Goal: Navigation & Orientation: Find specific page/section

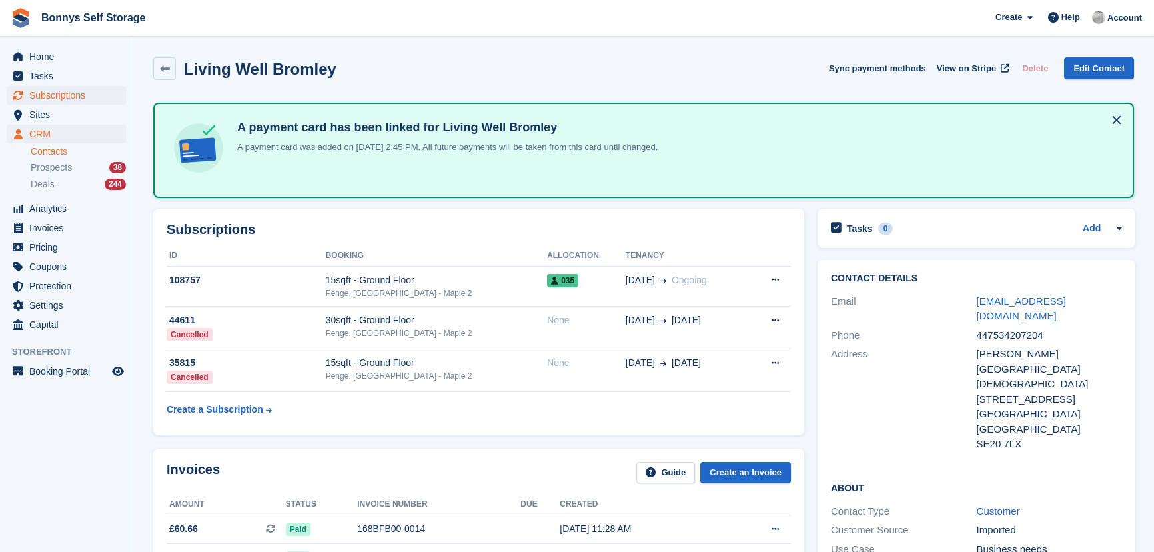
scroll to position [727, 0]
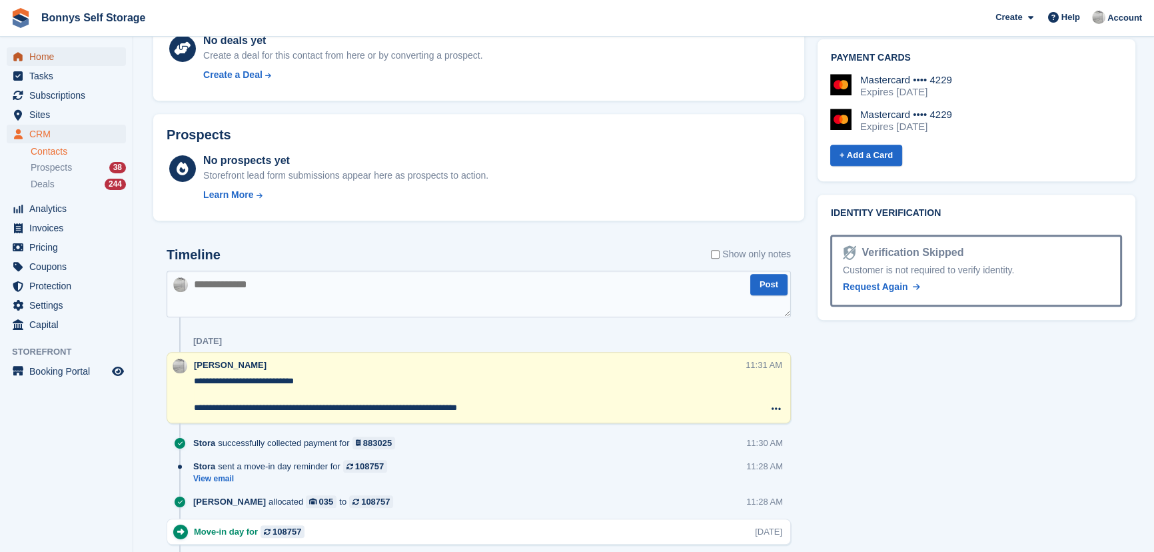
click at [60, 53] on span "Home" at bounding box center [69, 56] width 80 height 19
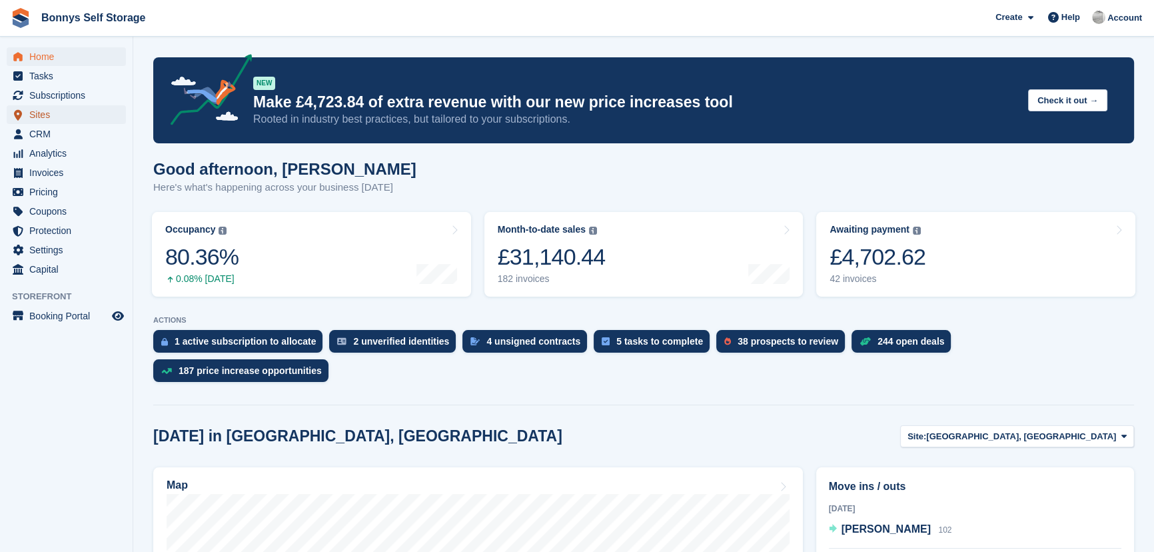
click at [35, 111] on span "Sites" at bounding box center [69, 114] width 80 height 19
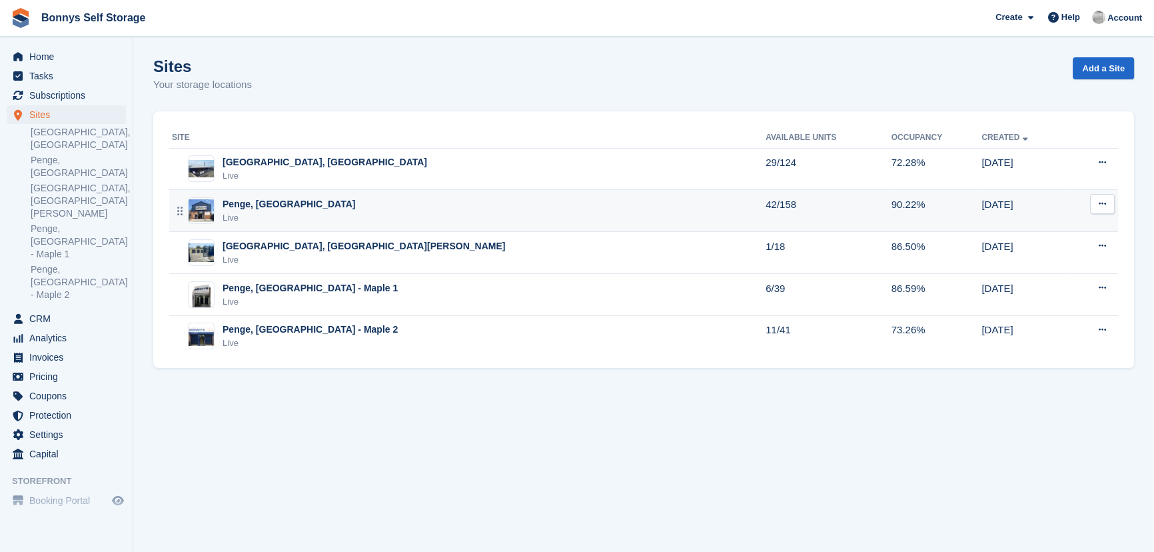
click at [433, 214] on div "Penge, [GEOGRAPHIC_DATA] Live" at bounding box center [469, 210] width 594 height 27
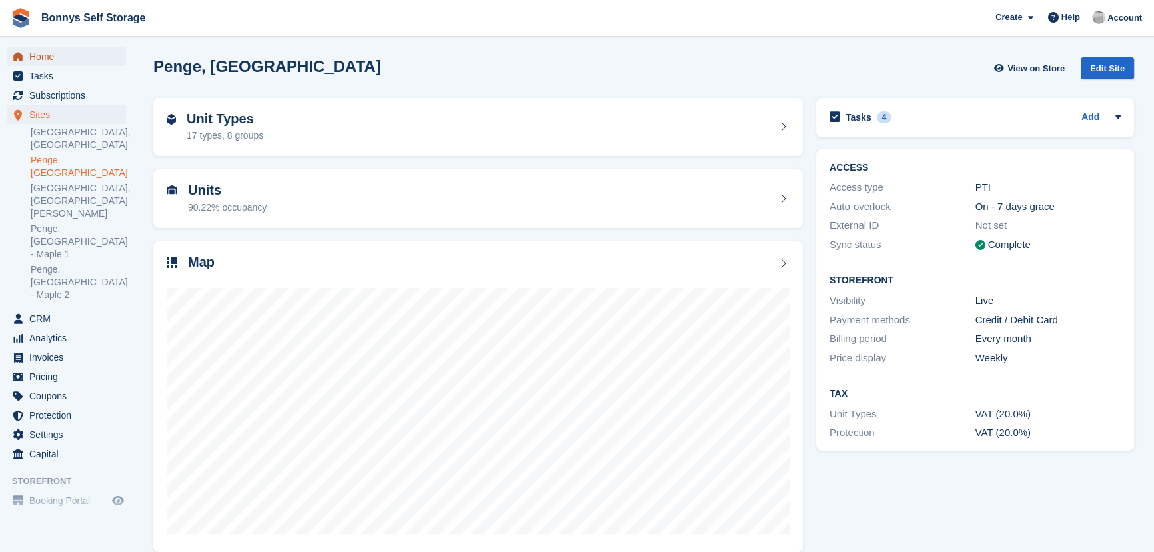
click at [25, 55] on span "menu" at bounding box center [18, 57] width 16 height 16
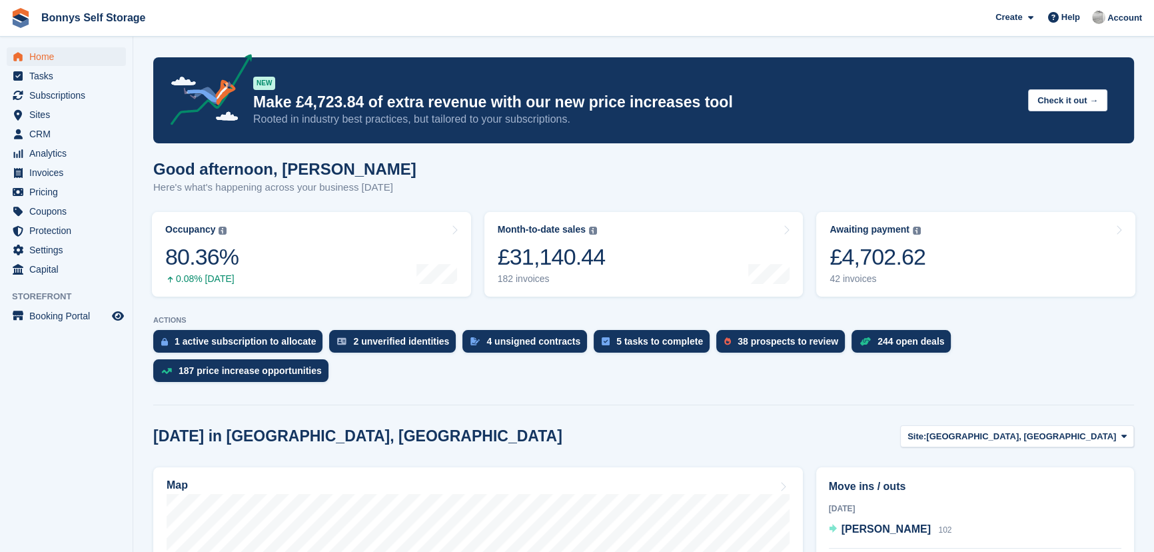
click at [553, 192] on div "Good afternoon, James Here's what's happening across your business today" at bounding box center [643, 185] width 981 height 51
